Goal: Information Seeking & Learning: Find specific fact

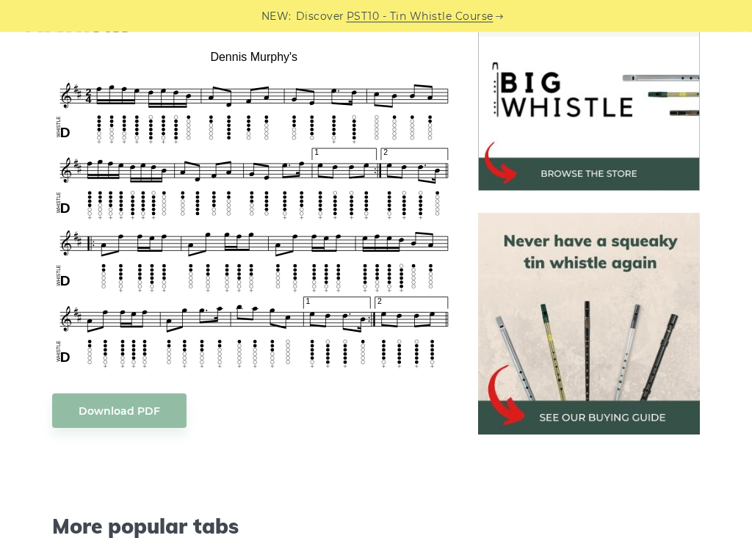
scroll to position [451, 0]
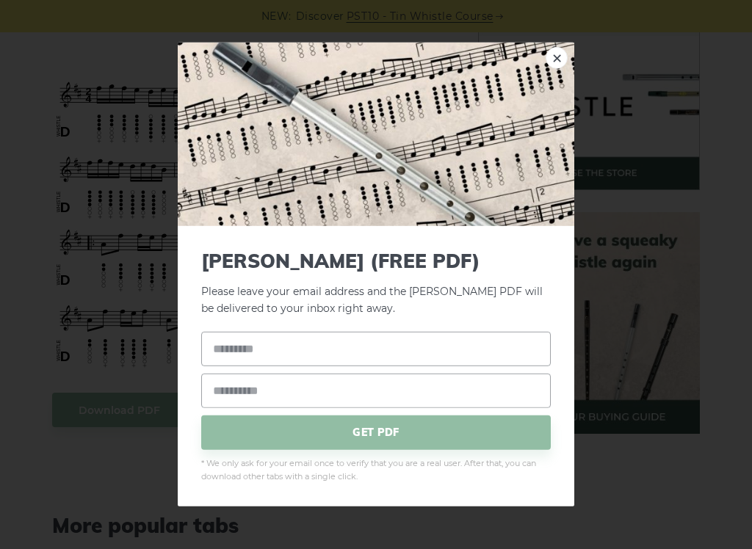
click at [691, 409] on div "× [PERSON_NAME] (FREE PDF) Please leave your email address and the [PERSON_NAME…" at bounding box center [376, 274] width 752 height 549
click at [398, 339] on input "text" at bounding box center [375, 348] width 349 height 35
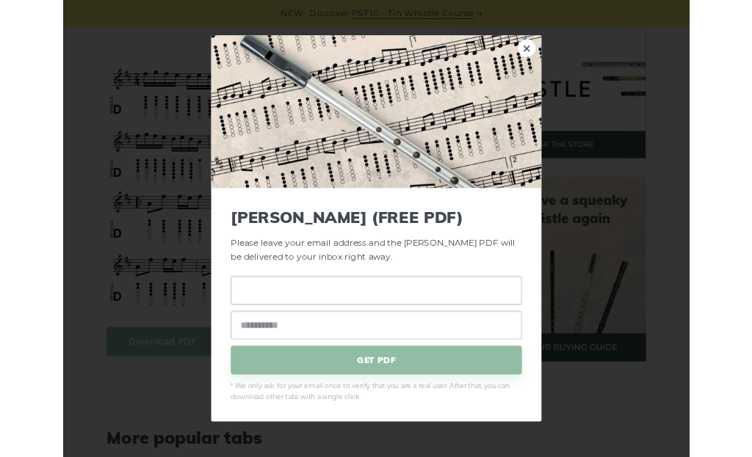
scroll to position [450, 0]
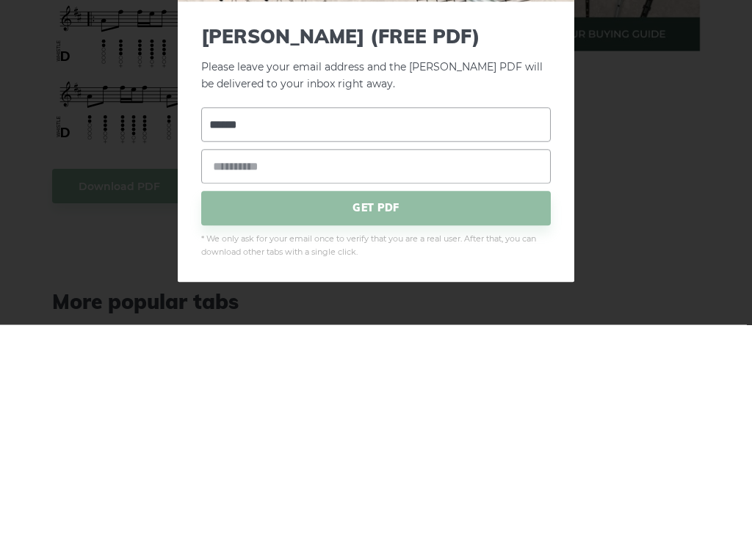
type input "*****"
click at [355, 373] on input "email" at bounding box center [375, 390] width 349 height 35
type input "*"
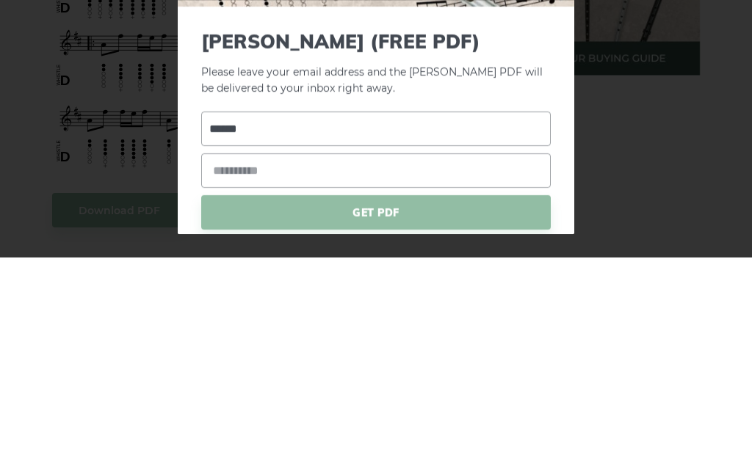
click at [622, 152] on div "× Dennis Murphy’s (FREE PDF) Please leave your email address and the Dennis Mur…" at bounding box center [376, 228] width 752 height 457
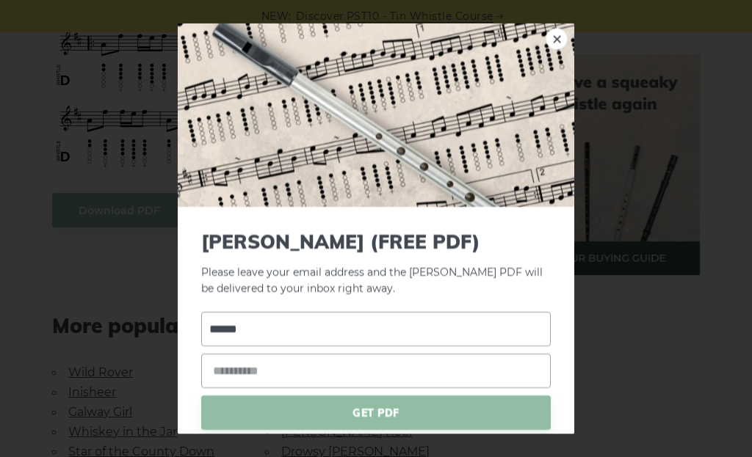
click at [330, 366] on input "email" at bounding box center [375, 371] width 349 height 35
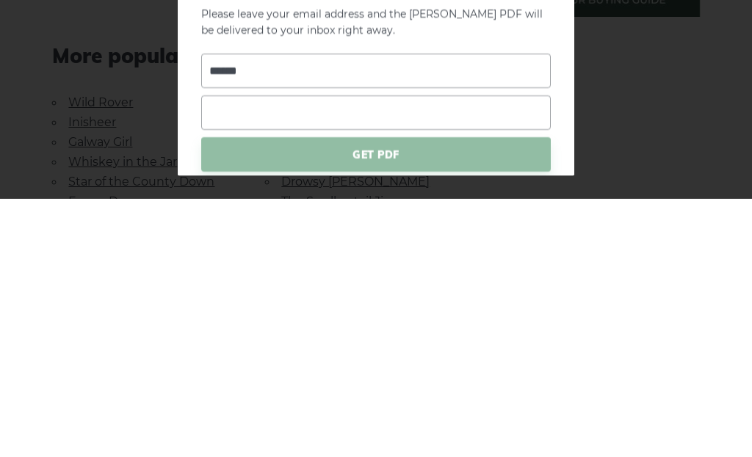
type input "*"
type input "**********"
click at [455, 396] on span "GET PDF" at bounding box center [375, 413] width 349 height 35
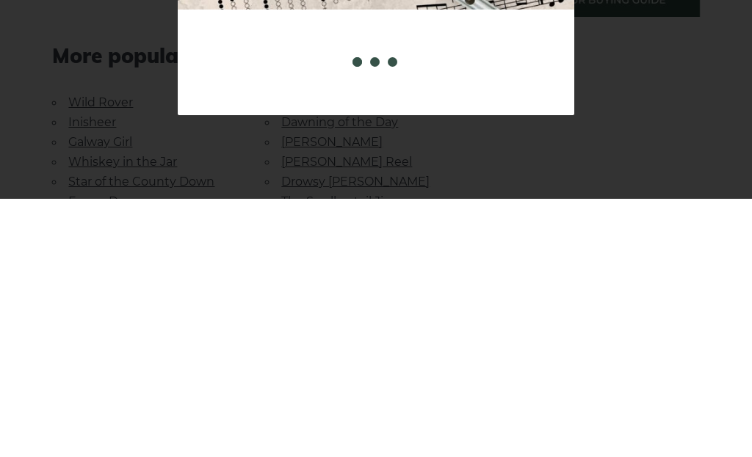
scroll to position [921, 0]
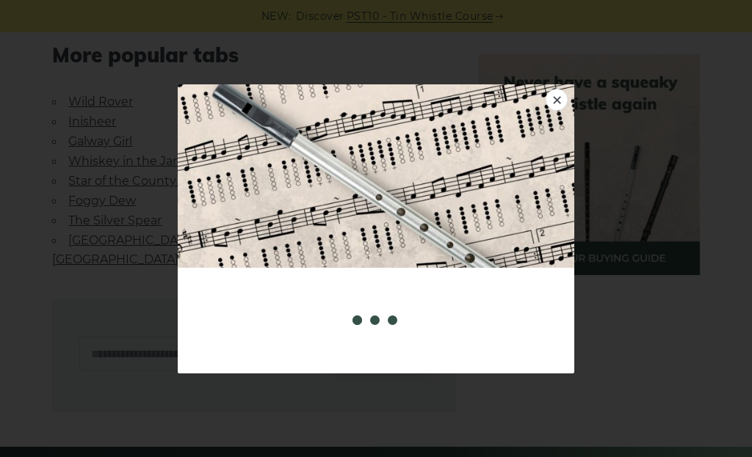
click at [460, 152] on img at bounding box center [376, 176] width 396 height 184
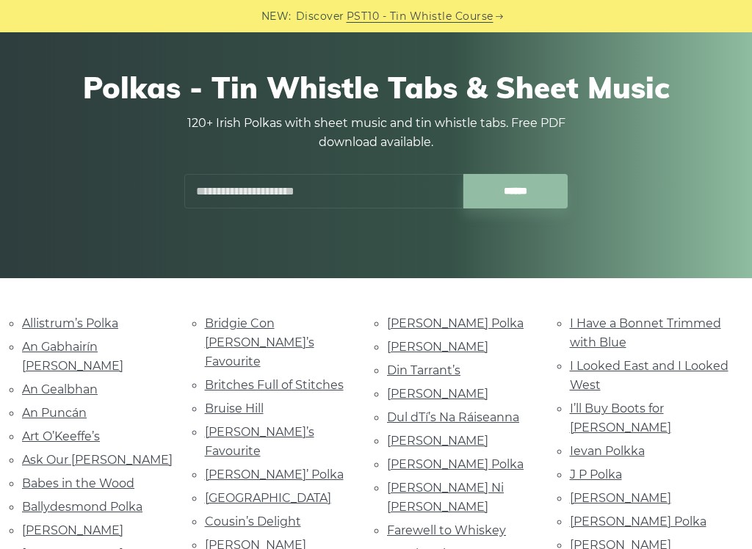
scroll to position [106, 0]
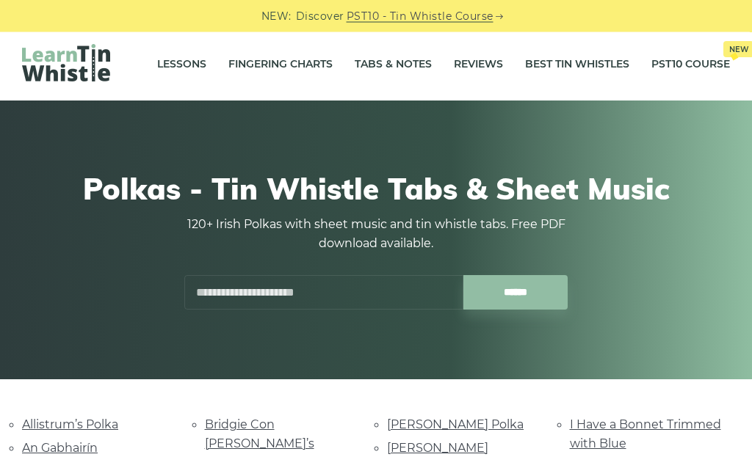
click at [295, 302] on input "text" at bounding box center [323, 293] width 279 height 35
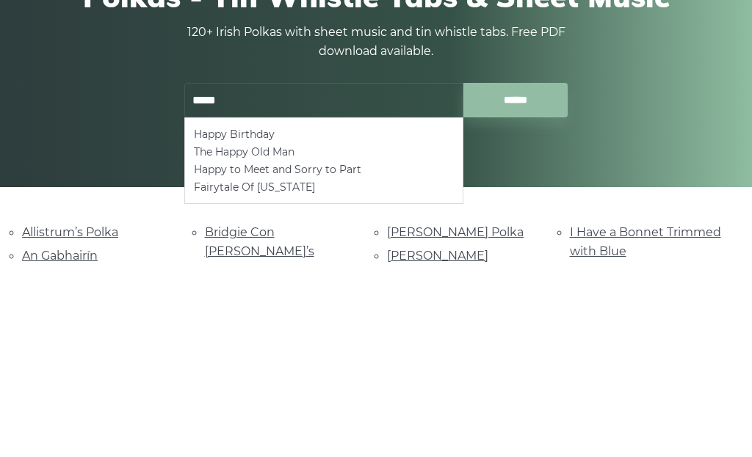
click at [215, 319] on li "Happy Birthday" at bounding box center [324, 328] width 260 height 18
type input "**********"
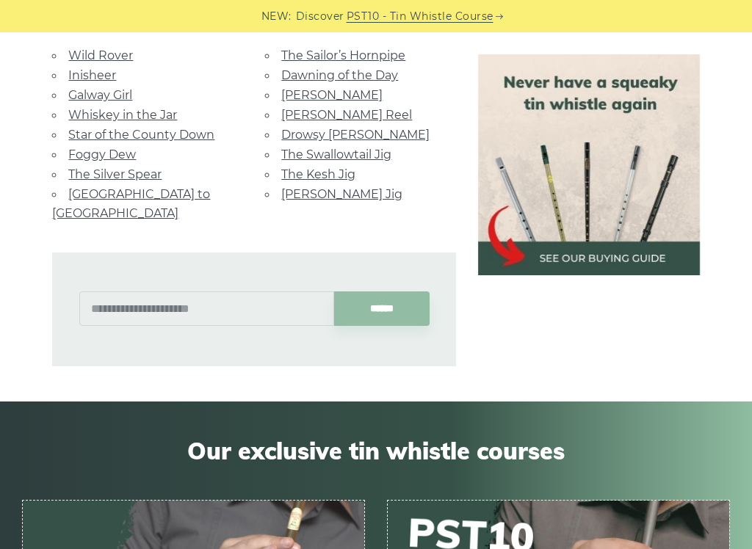
scroll to position [845, 0]
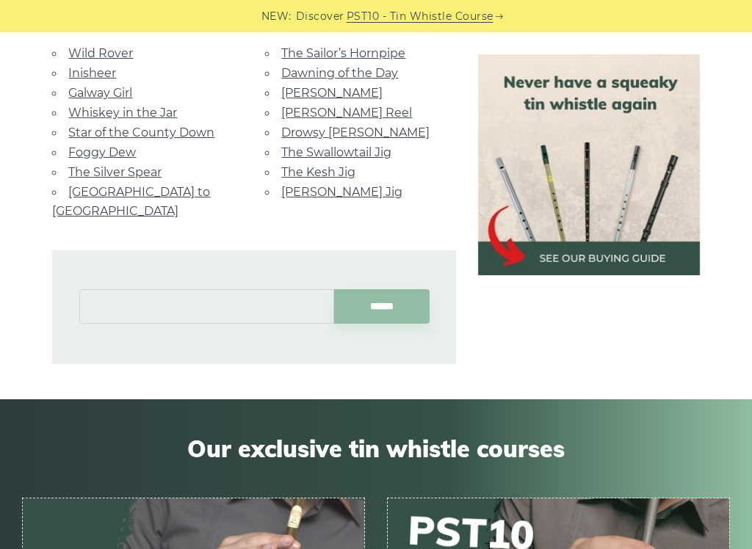
click at [240, 289] on input "text" at bounding box center [206, 306] width 255 height 35
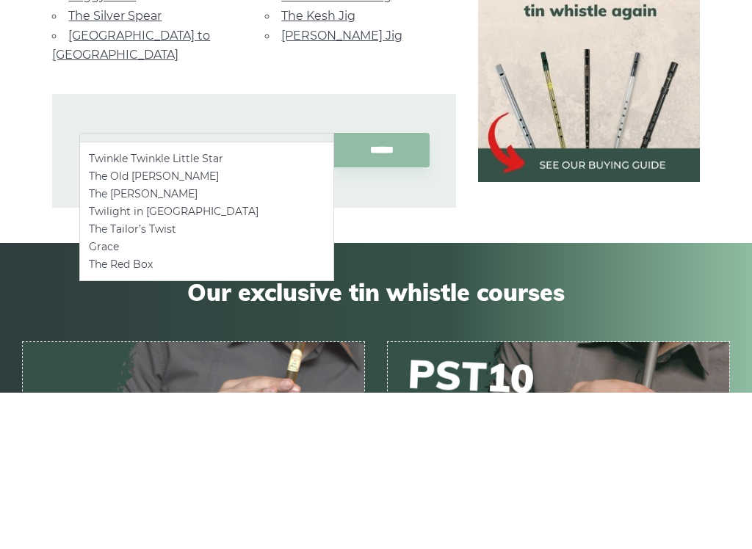
click at [125, 299] on ul "Twinkle Twinkle Little Star The Old Monaghan Twig The Monaghan Twig Twilight in…" at bounding box center [206, 368] width 255 height 139
click at [130, 307] on li "Twinkle Twinkle Little Star" at bounding box center [207, 316] width 236 height 18
type input "**********"
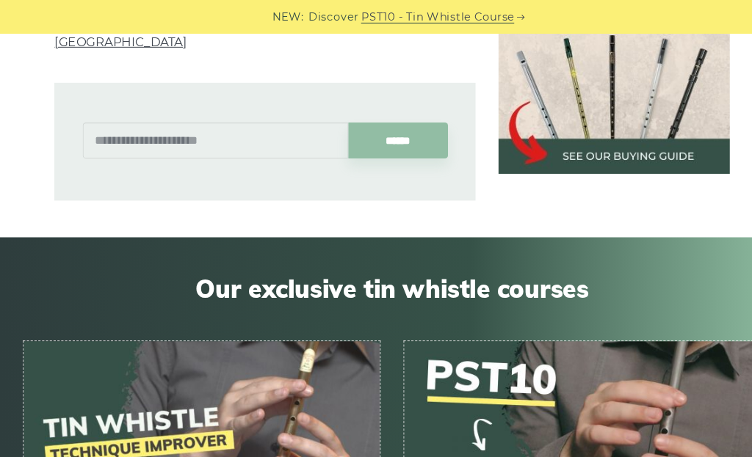
scroll to position [1100, 0]
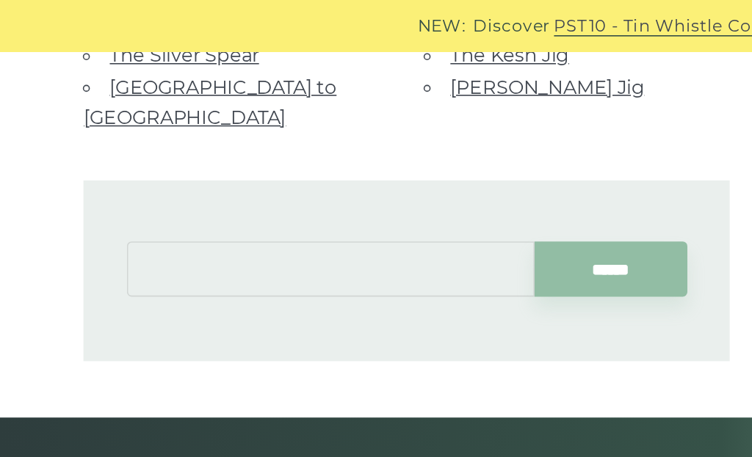
click at [192, 151] on input "text" at bounding box center [206, 168] width 255 height 35
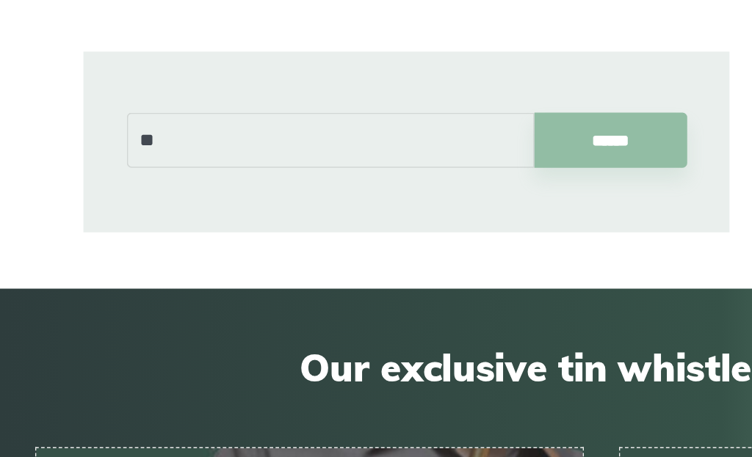
scroll to position [1075, 0]
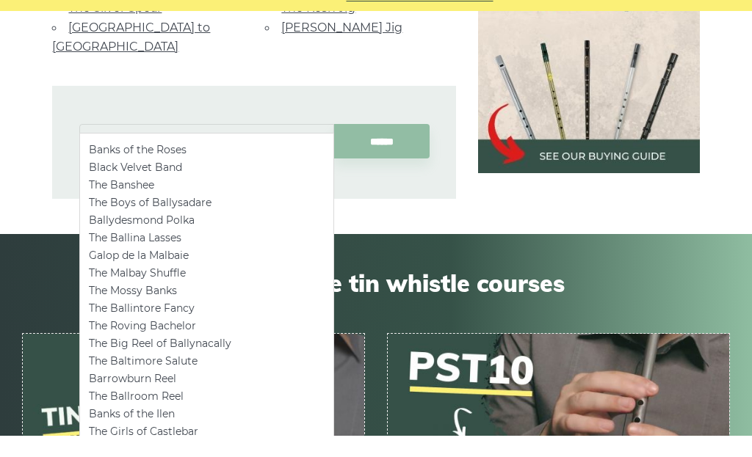
type input "*"
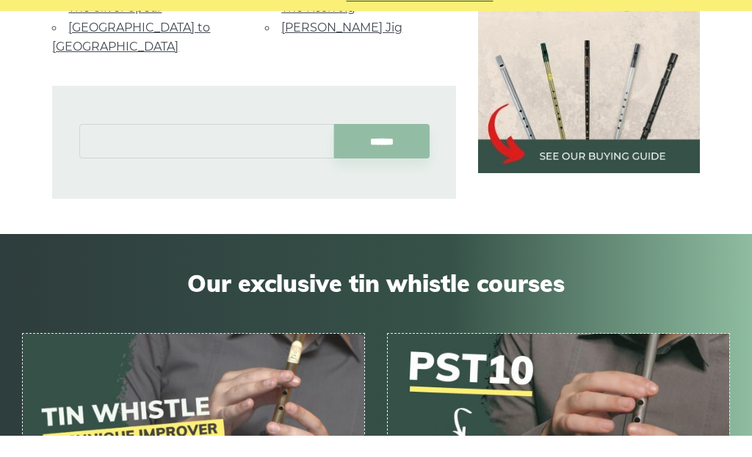
type input "*"
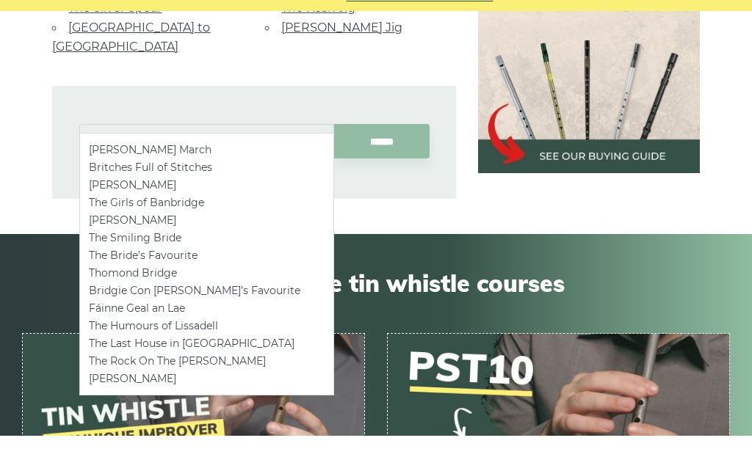
click at [90, 180] on li "Britches Full of Stitches" at bounding box center [207, 189] width 236 height 18
type input "**********"
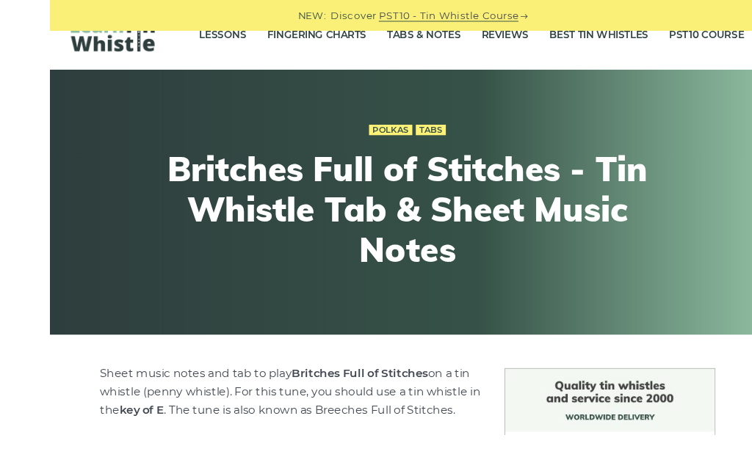
scroll to position [46, 0]
